Goal: Transaction & Acquisition: Purchase product/service

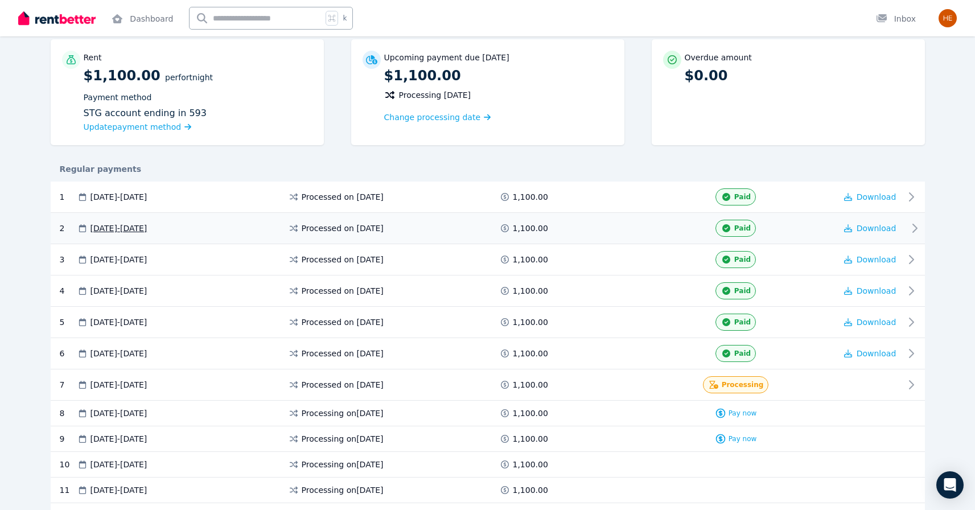
scroll to position [100, 0]
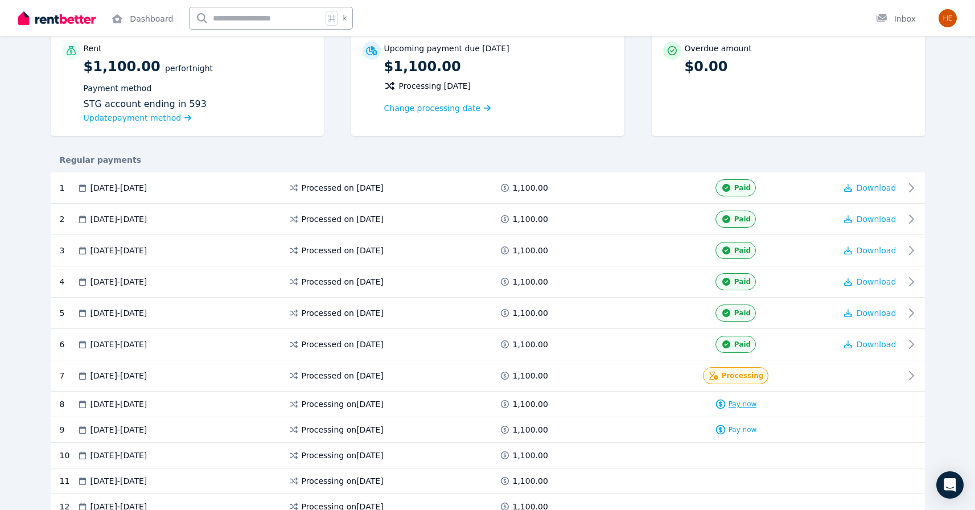
click at [739, 406] on span "Pay now" at bounding box center [742, 403] width 28 height 9
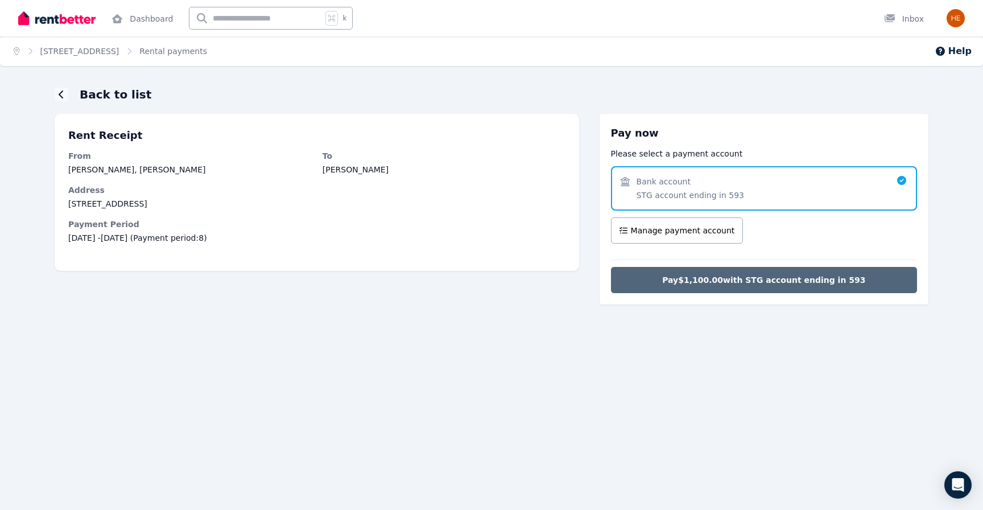
click at [721, 282] on span "Pay $1,100.00 with STG account ending in 593" at bounding box center [763, 279] width 203 height 11
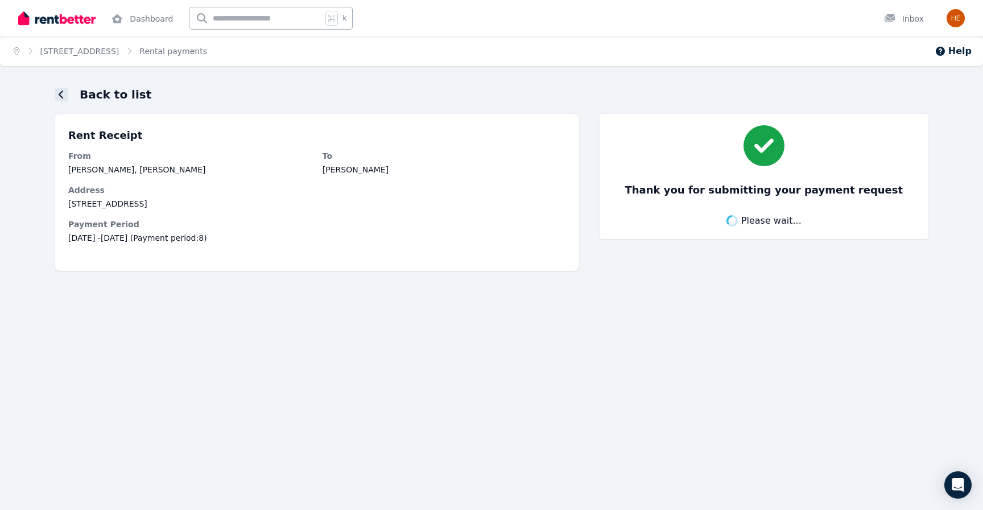
click at [61, 93] on icon at bounding box center [62, 94] width 6 height 9
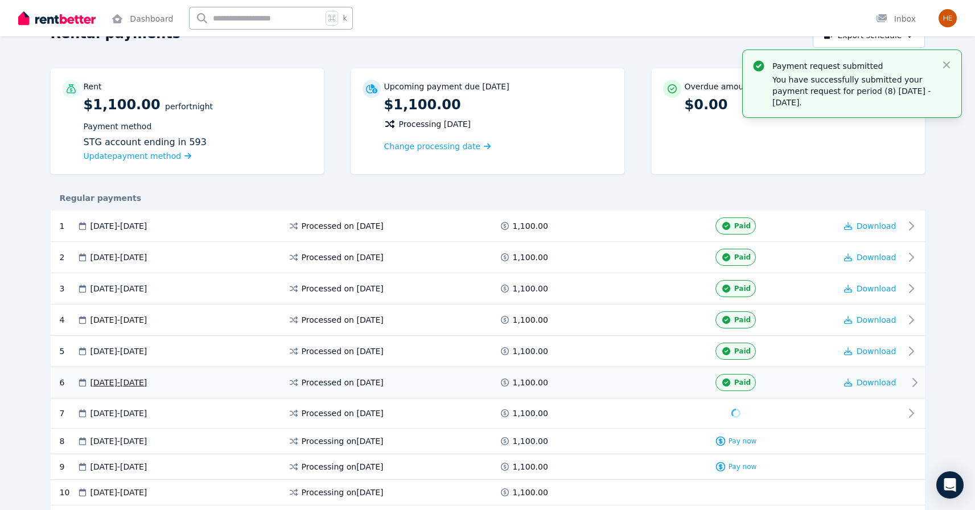
scroll to position [83, 0]
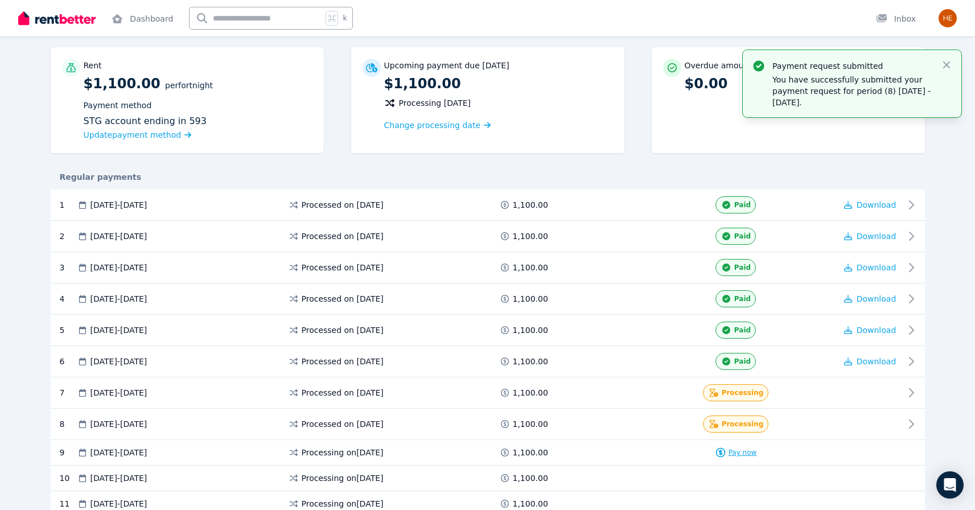
click at [742, 450] on span "Pay now" at bounding box center [742, 452] width 28 height 9
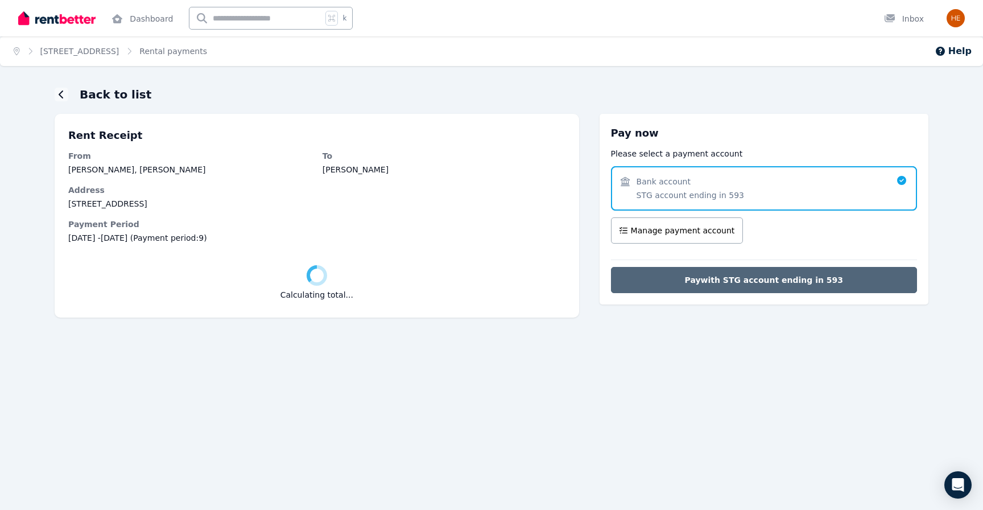
click at [716, 273] on button "Pay with STG account ending in 593" at bounding box center [764, 280] width 306 height 26
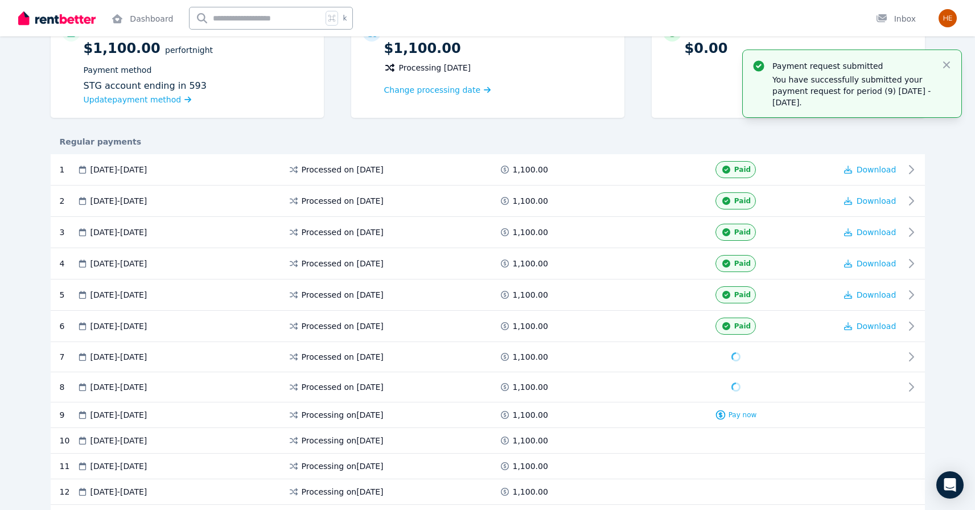
scroll to position [175, 0]
